Goal: Transaction & Acquisition: Purchase product/service

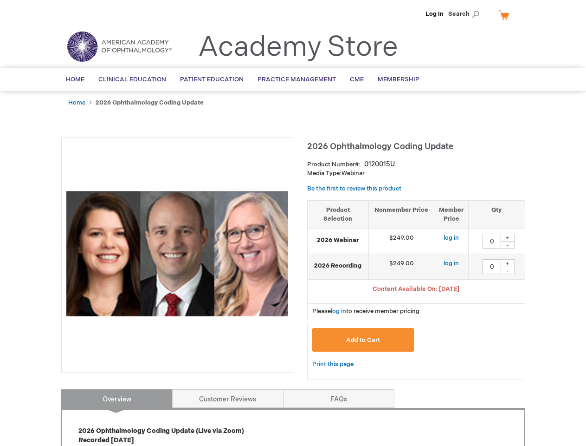
click at [293, 223] on div at bounding box center [177, 254] width 232 height 235
click at [467, 14] on span "Search" at bounding box center [465, 14] width 35 height 19
click at [416, 290] on span "Content Available On: [DATE]" at bounding box center [416, 288] width 87 height 7
click at [508, 237] on div "+" at bounding box center [508, 238] width 14 height 8
click at [508, 245] on div "-" at bounding box center [508, 244] width 14 height 7
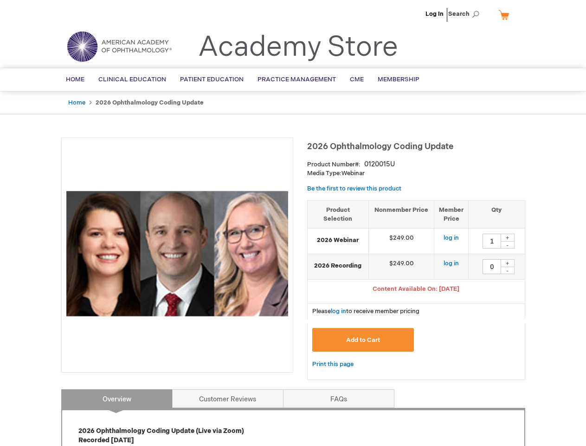
type input "0"
click at [508, 263] on div "+" at bounding box center [508, 263] width 14 height 8
click at [508, 270] on div "-" at bounding box center [508, 269] width 14 height 7
type input "0"
